Goal: Task Accomplishment & Management: Contribute content

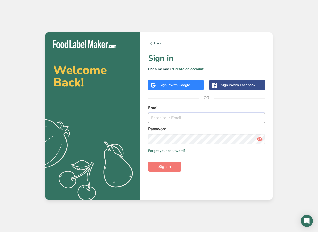
type input "[EMAIL_ADDRESS][DOMAIN_NAME]"
click at [169, 168] on span "Sign in" at bounding box center [164, 166] width 13 height 6
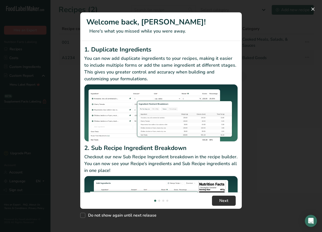
click at [226, 202] on span "Next" at bounding box center [223, 200] width 9 height 6
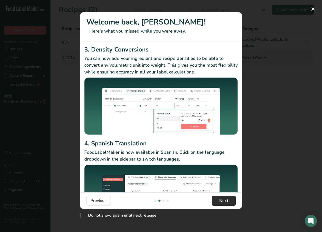
click at [226, 199] on span "Next" at bounding box center [223, 200] width 9 height 6
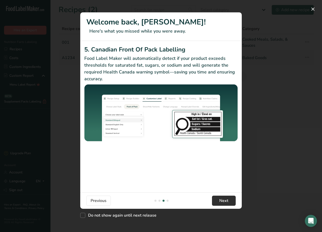
click at [226, 199] on span "Next" at bounding box center [223, 200] width 9 height 6
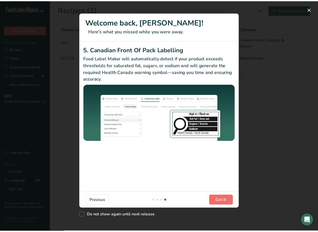
scroll to position [0, 484]
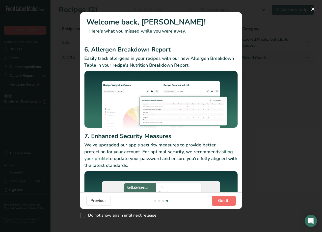
click at [226, 199] on span "Got it!" at bounding box center [223, 200] width 11 height 6
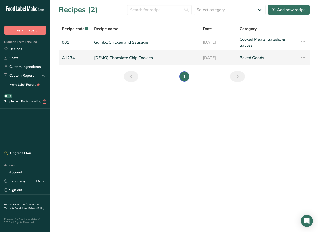
click at [304, 56] on icon at bounding box center [303, 57] width 6 height 9
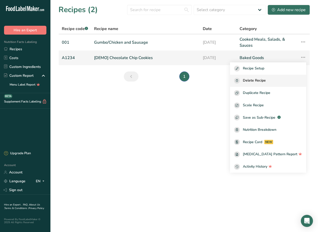
click at [266, 81] on span "Delete Recipe" at bounding box center [254, 81] width 23 height 6
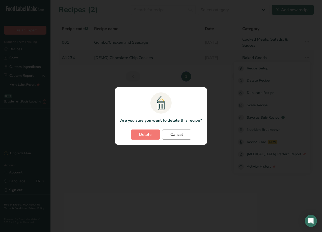
click at [172, 132] on span "Cancel" at bounding box center [176, 134] width 13 height 6
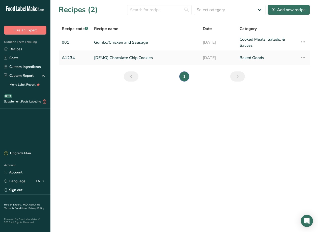
click at [144, 96] on main "Recipes (2) Select category All Baked Goods [GEOGRAPHIC_DATA] Confectionery Coo…" at bounding box center [159, 116] width 318 height 232
click at [290, 10] on div "Add new recipe" at bounding box center [289, 10] width 34 height 6
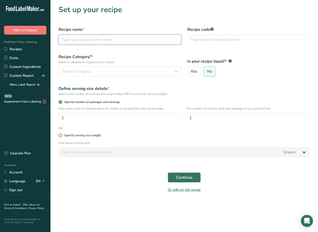
click at [132, 41] on input "text" at bounding box center [120, 40] width 123 height 10
type input "Chicken Salad"
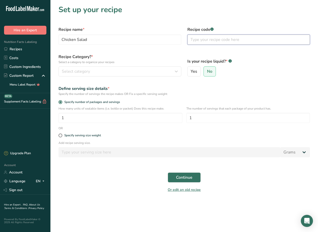
click at [218, 38] on input "text" at bounding box center [248, 40] width 123 height 10
type input "002"
click at [126, 71] on div "Select category" at bounding box center [118, 71] width 113 height 6
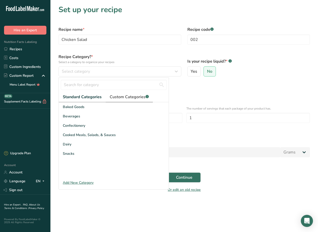
click at [133, 99] on span "Custom Categories .a-a{fill:#347362;}.b-a{fill:#fff;}" at bounding box center [129, 97] width 39 height 6
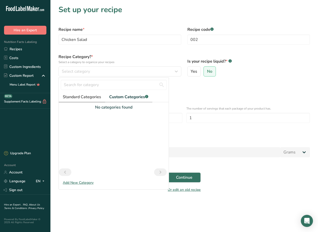
click at [84, 98] on span "Standard Categories" at bounding box center [82, 97] width 38 height 6
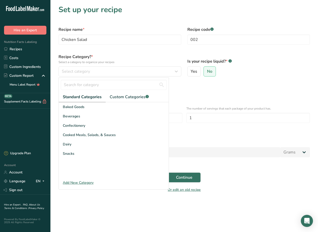
click at [82, 182] on div "Add New Category" at bounding box center [114, 182] width 110 height 5
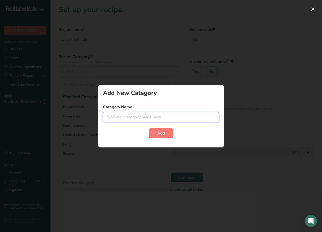
click at [146, 116] on input "text" at bounding box center [161, 117] width 116 height 10
type input "Bound Salads"
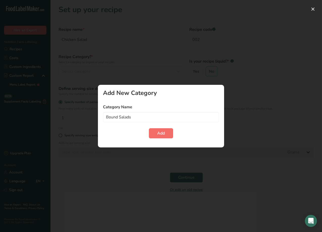
click at [160, 129] on button "Add" at bounding box center [161, 133] width 24 height 10
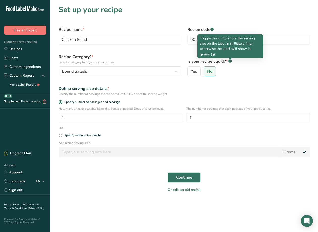
click at [231, 61] on rect at bounding box center [230, 60] width 3 height 3
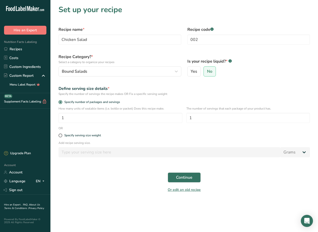
click at [231, 61] on rect at bounding box center [230, 60] width 3 height 3
click at [226, 78] on div "Is your recipe liquid? * .a-a{fill:#347362;}.b-a{fill:#fff;} Yes No" at bounding box center [248, 65] width 129 height 29
click at [86, 119] on input "1" at bounding box center [121, 118] width 124 height 10
type input "50"
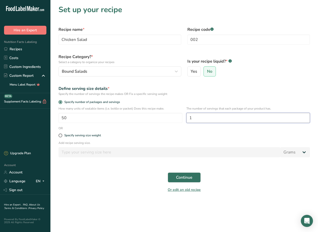
click at [196, 118] on input "1" at bounding box center [248, 118] width 124 height 10
click at [197, 118] on input "1" at bounding box center [248, 118] width 124 height 10
type input "4"
click at [162, 137] on div "Specify serving size weight" at bounding box center [184, 135] width 258 height 10
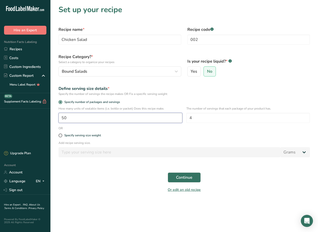
click at [83, 119] on input "50" at bounding box center [121, 118] width 124 height 10
type input "40"
click at [139, 139] on div "Specify serving size weight" at bounding box center [184, 135] width 258 height 10
